Goal: Find specific page/section: Find specific page/section

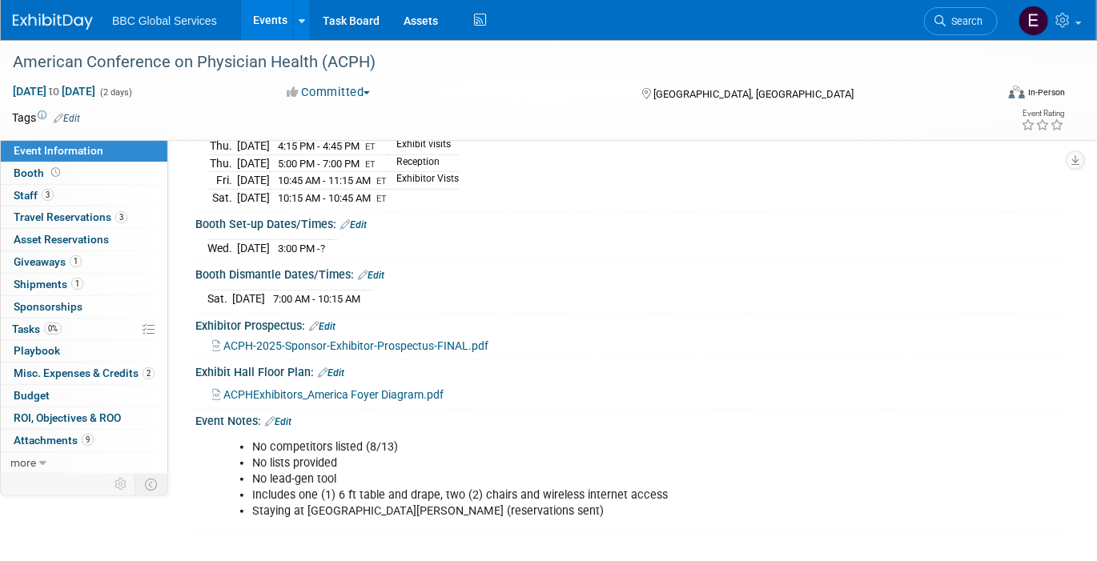
click at [66, 18] on img at bounding box center [53, 22] width 80 height 16
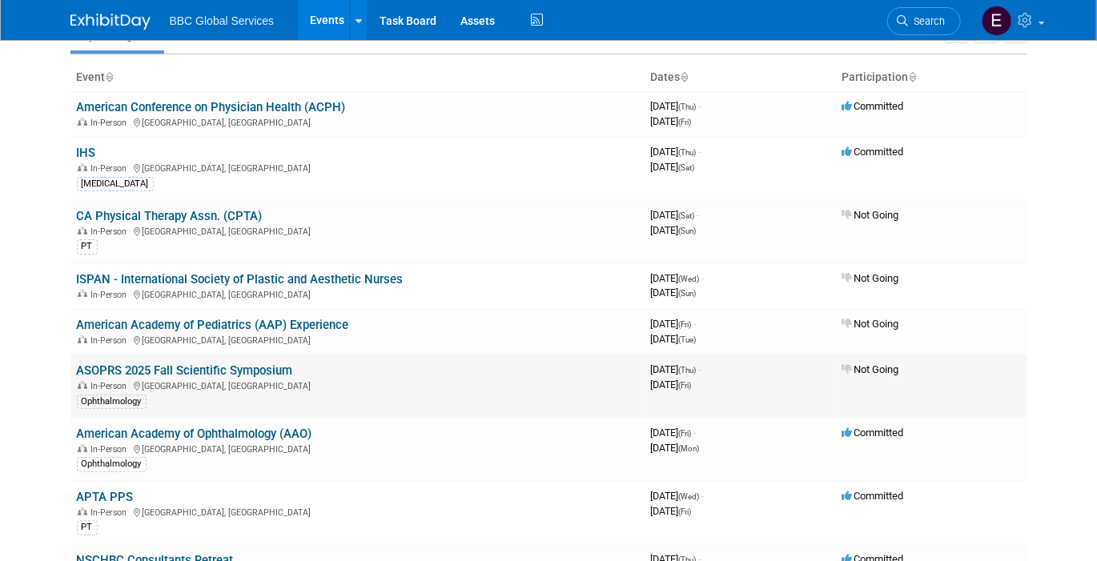
scroll to position [71, 0]
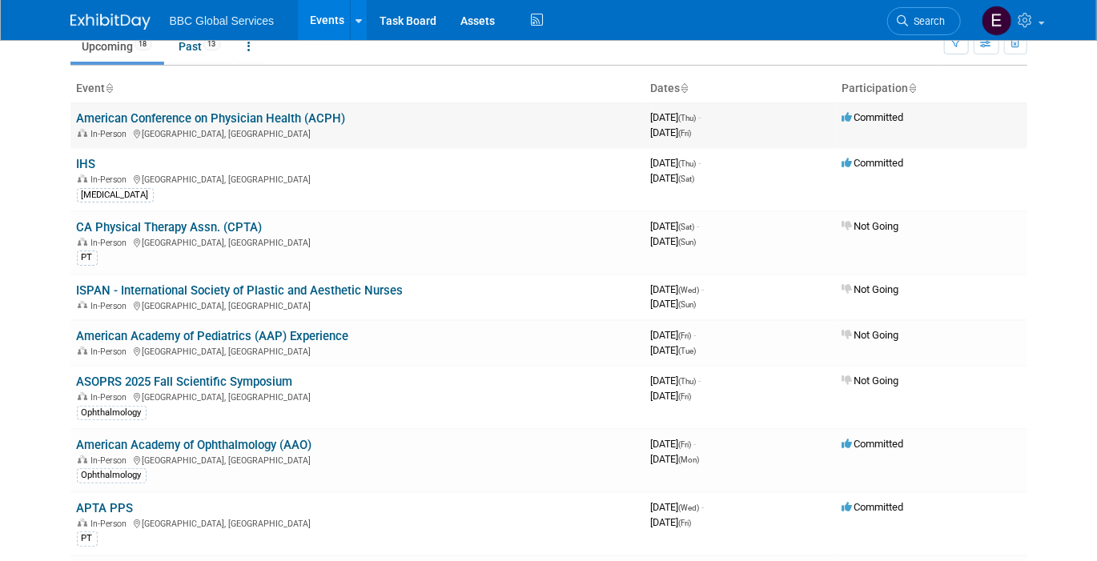
click at [263, 117] on link "American Conference on Physician Health (ACPH)" at bounding box center [211, 118] width 269 height 14
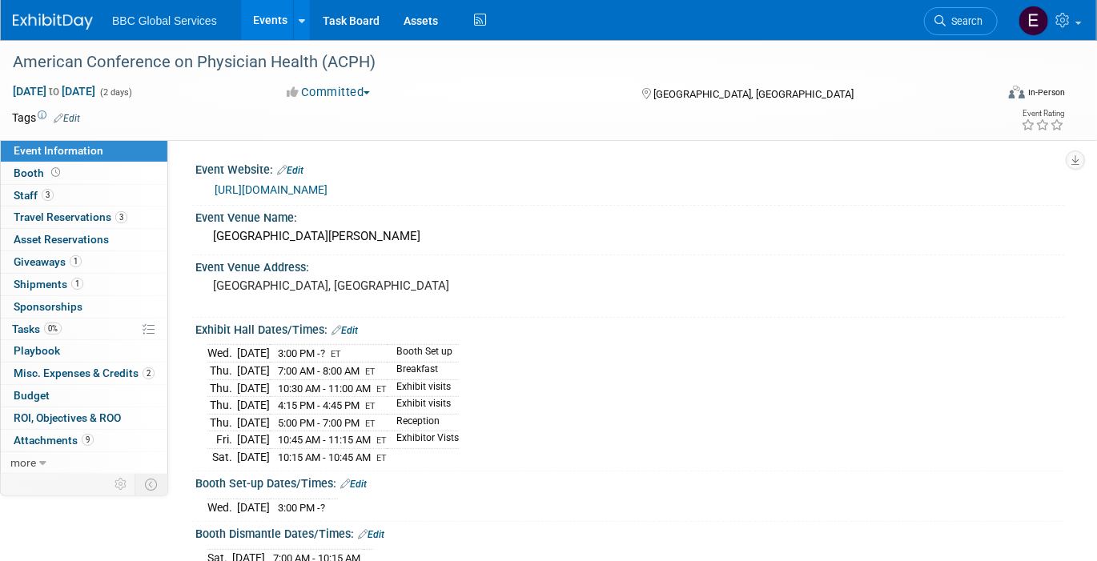
click at [62, 14] on link at bounding box center [62, 13] width 99 height 13
